Goal: Task Accomplishment & Management: Manage account settings

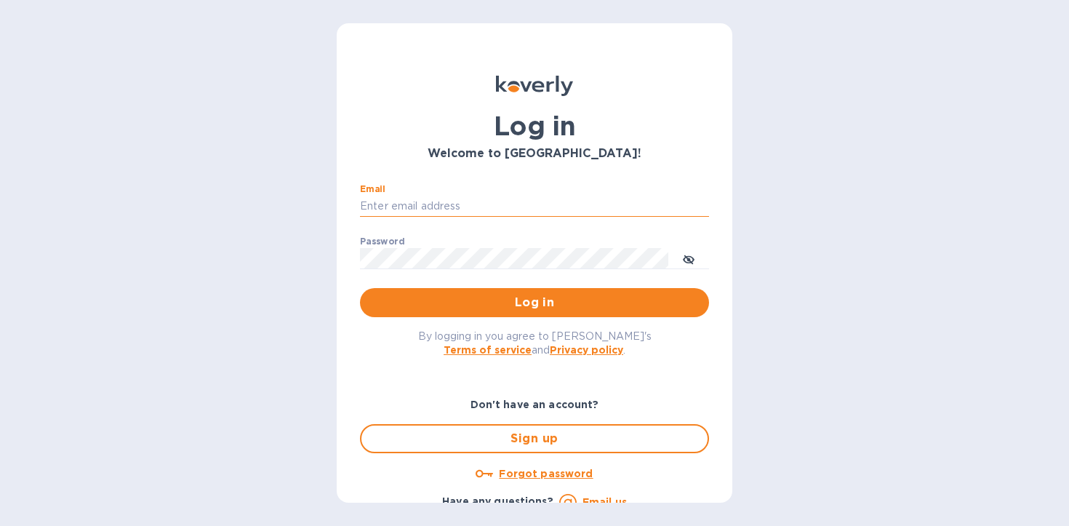
click at [440, 213] on input "Email" at bounding box center [534, 207] width 349 height 22
click at [481, 214] on input "Email" at bounding box center [534, 207] width 349 height 22
type input "[EMAIL_ADDRESS][DOMAIN_NAME]"
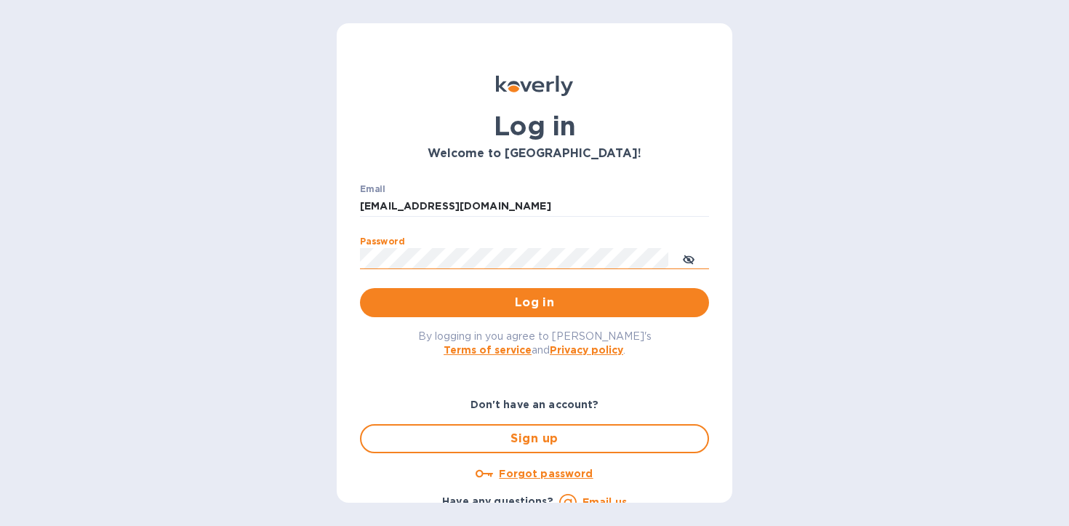
click at [686, 257] on icon "toggle password visibility" at bounding box center [688, 259] width 9 height 9
click at [528, 309] on span "Log in" at bounding box center [535, 302] width 326 height 17
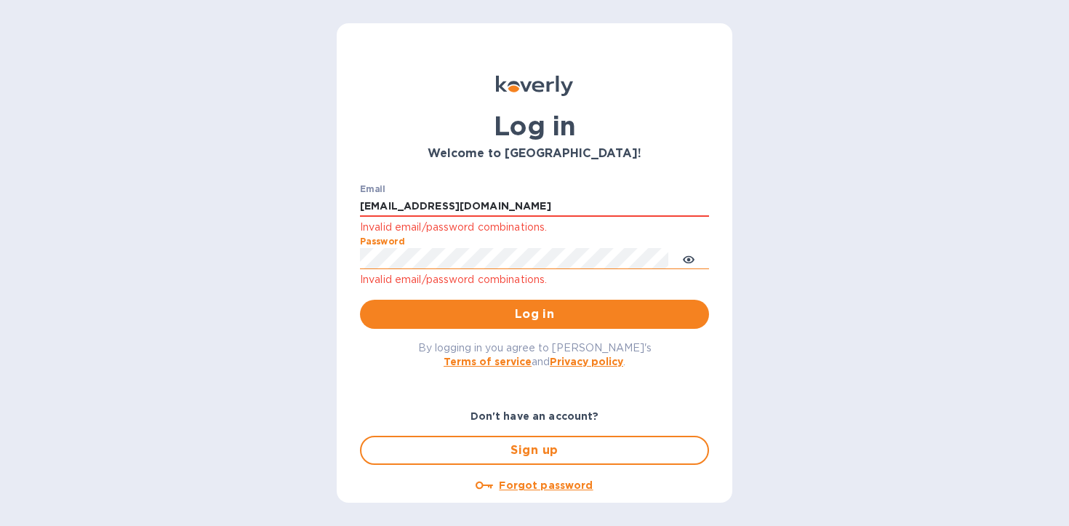
click at [360, 300] on button "Log in" at bounding box center [534, 314] width 349 height 29
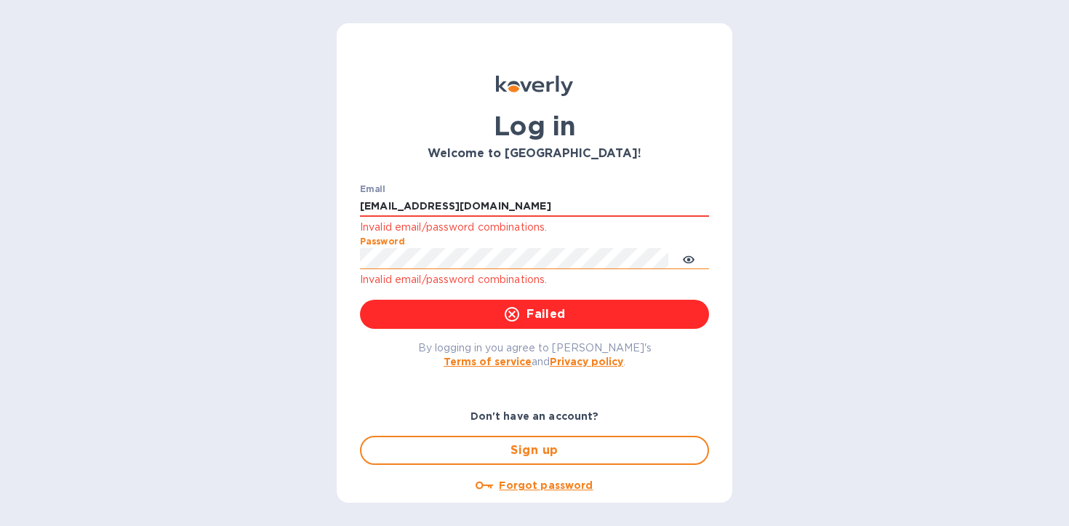
click at [617, 492] on div "Forgot password" at bounding box center [534, 484] width 349 height 17
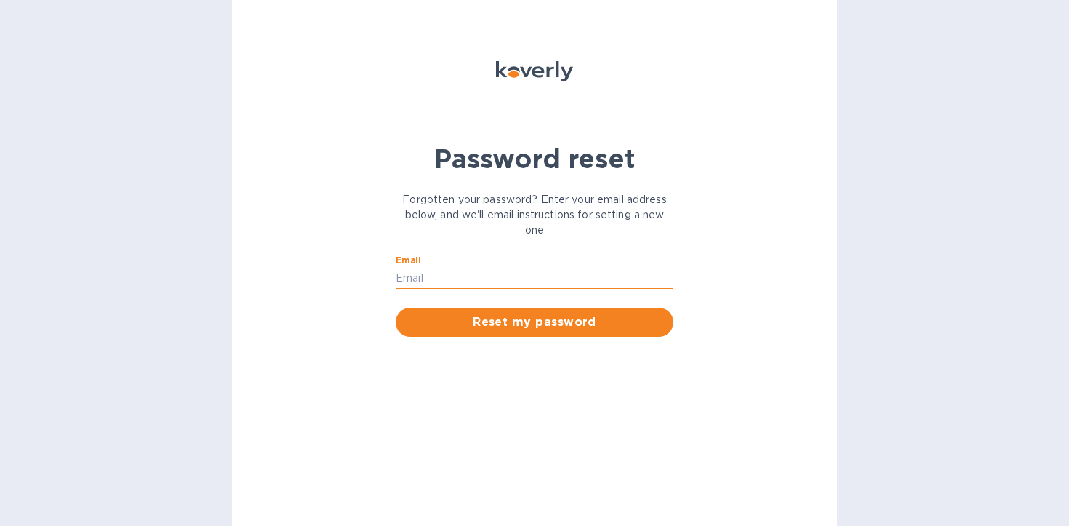
click at [505, 284] on input "Email" at bounding box center [535, 278] width 278 height 22
type input "[EMAIL_ADDRESS][DOMAIN_NAME]"
click at [396, 308] on button "Reset my password" at bounding box center [535, 322] width 278 height 29
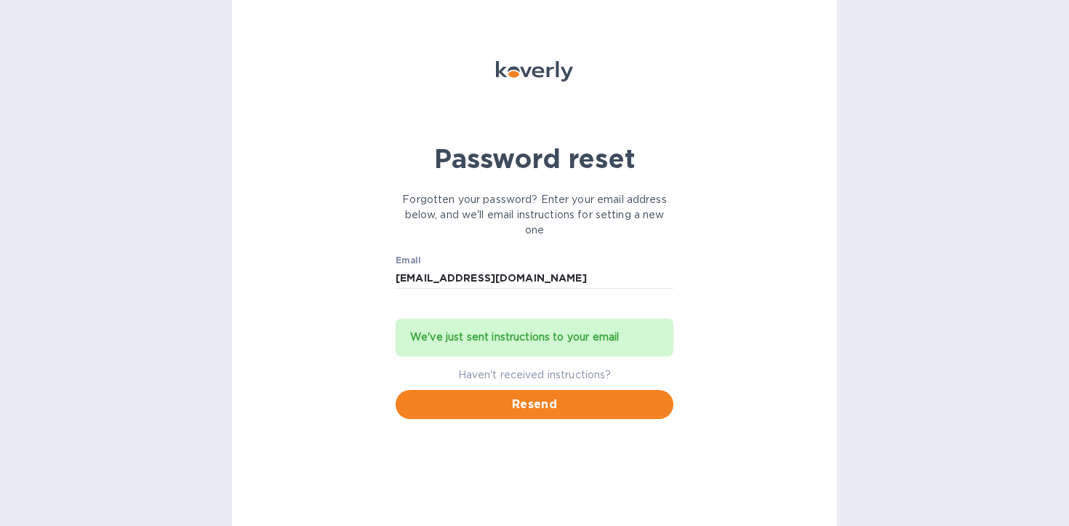
click at [246, 282] on div "Password reset Forgotten your password? Enter your email address below, and we'…" at bounding box center [534, 263] width 605 height 526
